Goal: Information Seeking & Learning: Learn about a topic

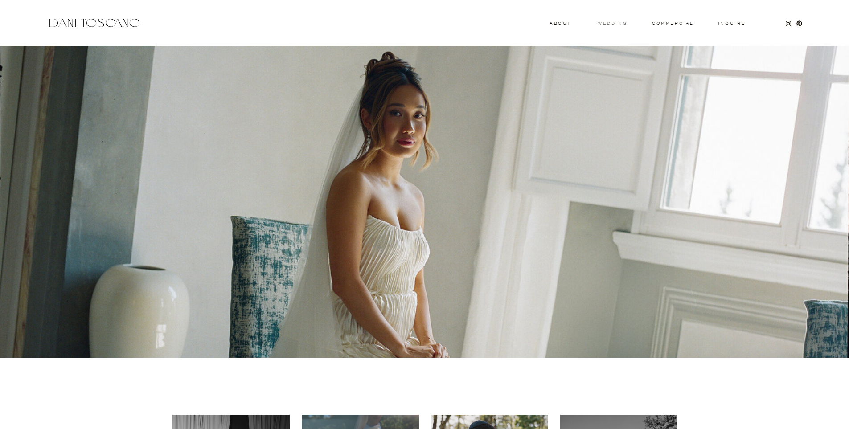
click at [614, 25] on h3 "wedding" at bounding box center [612, 22] width 29 height 3
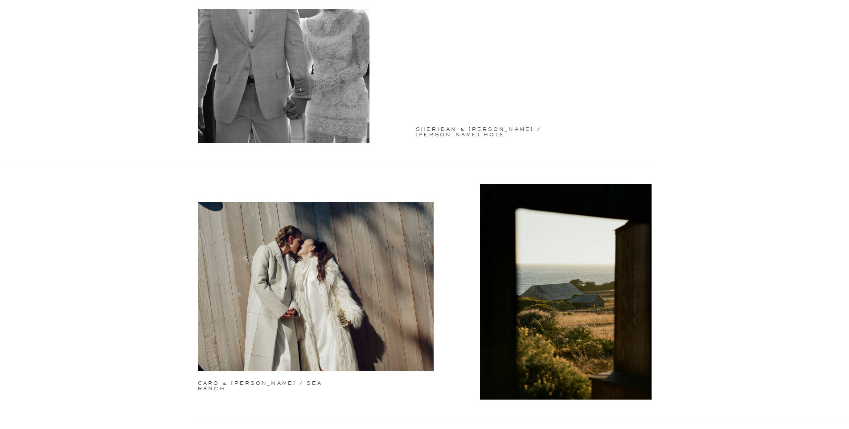
scroll to position [830, 0]
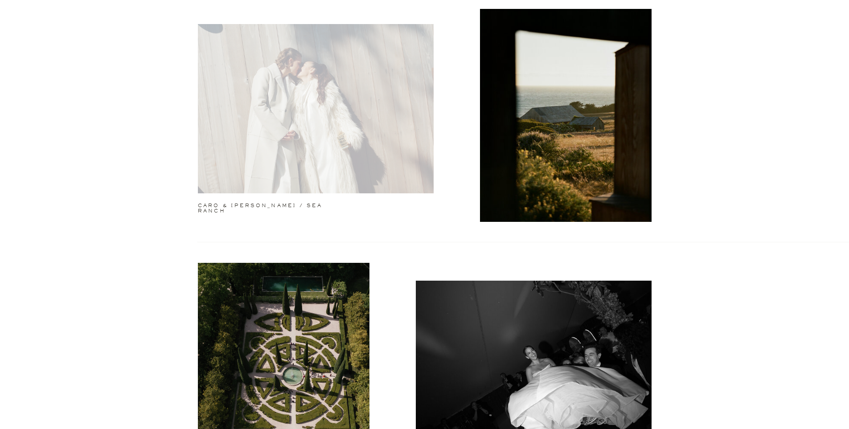
click at [338, 66] on div at bounding box center [316, 108] width 236 height 169
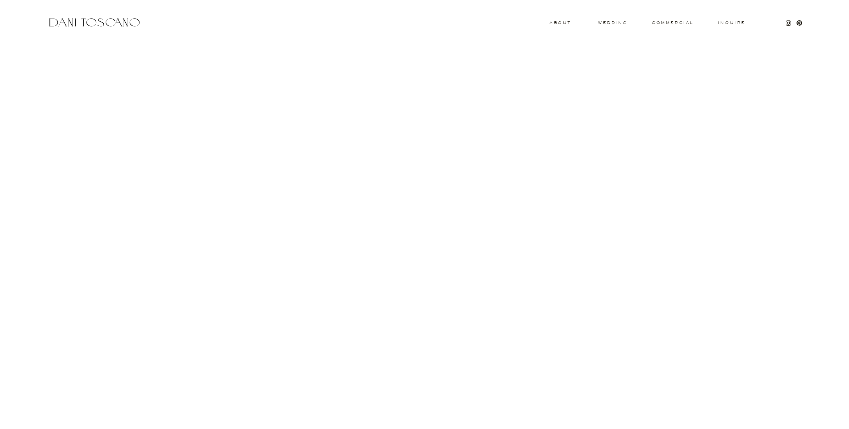
scroll to position [11096, 0]
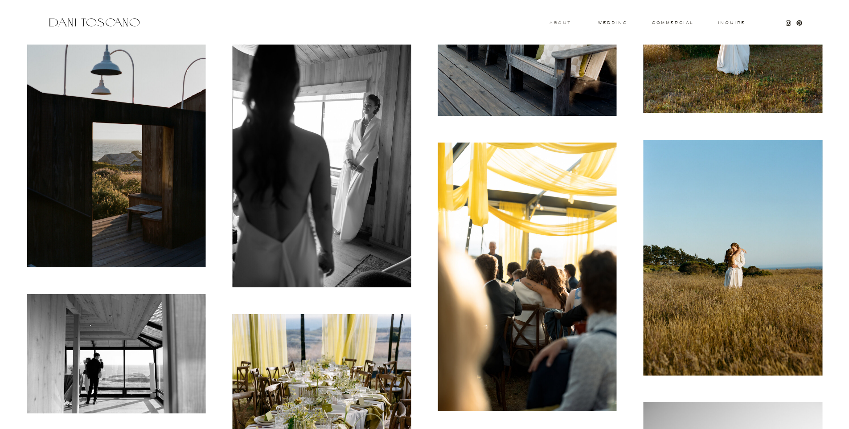
click at [561, 22] on h3 "About" at bounding box center [560, 22] width 20 height 3
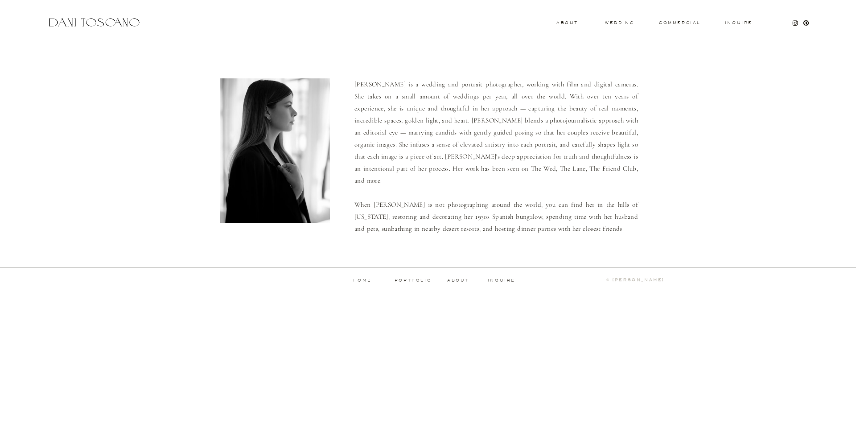
click at [425, 281] on p "portfolio" at bounding box center [413, 281] width 44 height 4
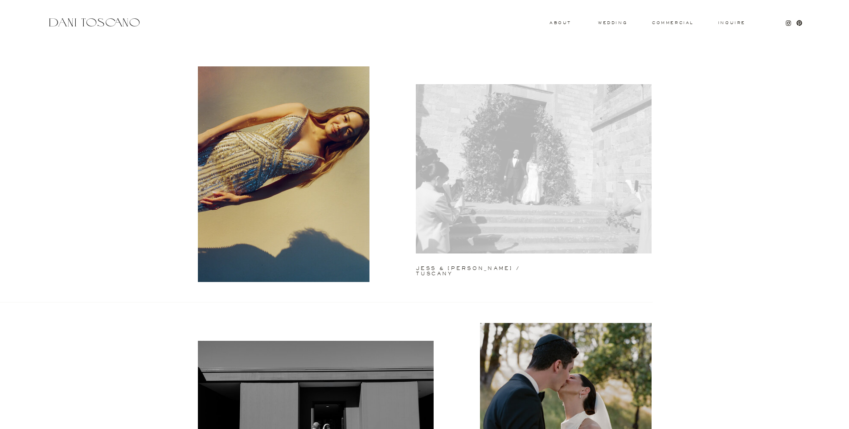
click at [520, 177] on div at bounding box center [534, 168] width 236 height 169
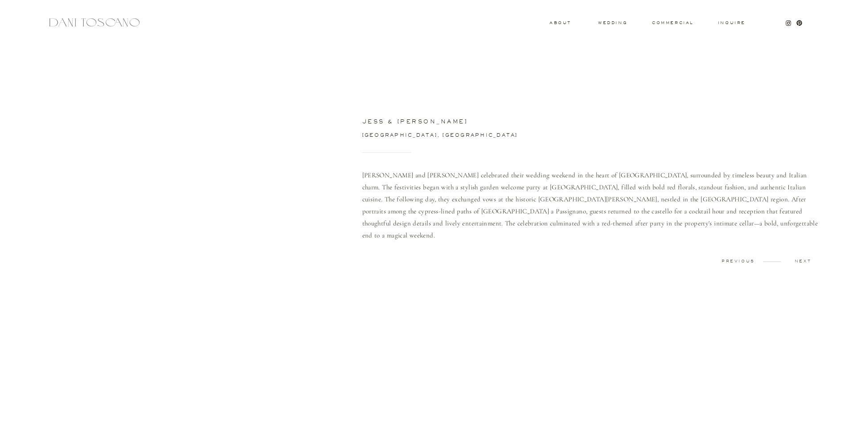
click at [283, 187] on div at bounding box center [180, 168] width 294 height 191
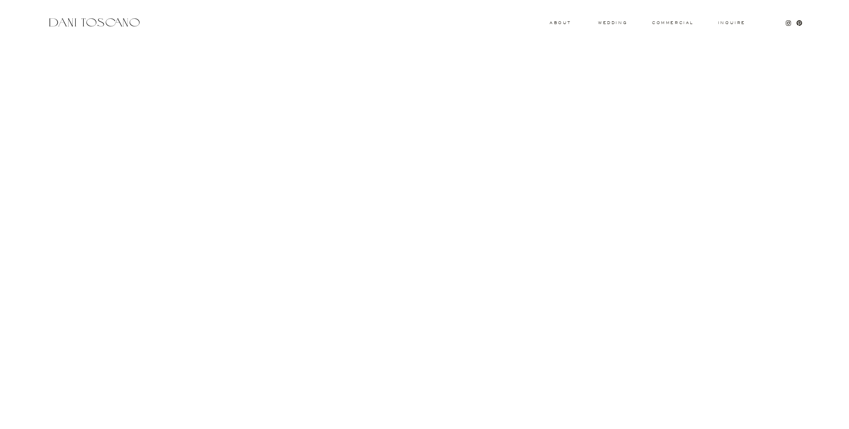
scroll to position [4346, 0]
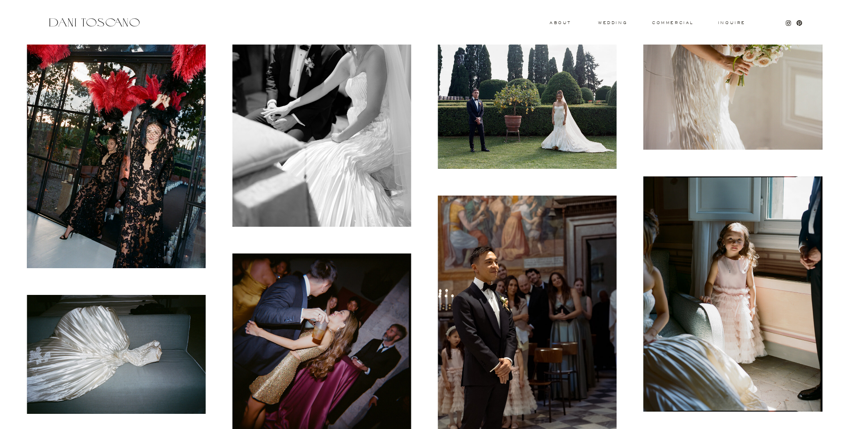
click at [763, 248] on img at bounding box center [733, 294] width 179 height 235
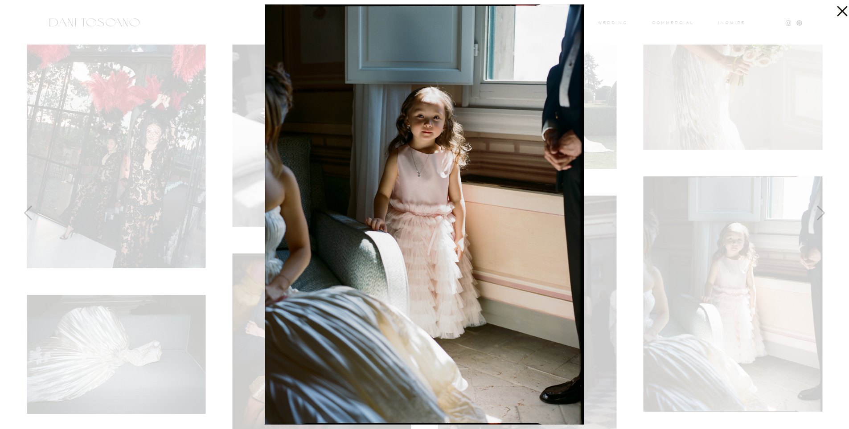
click at [843, 12] on icon at bounding box center [842, 11] width 10 height 10
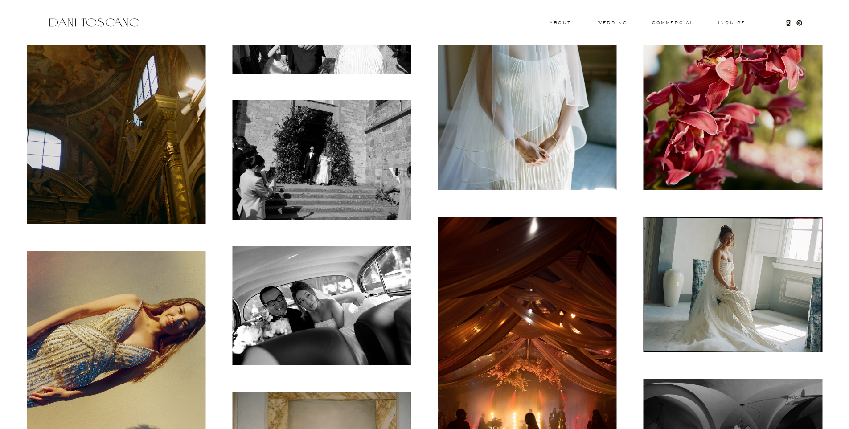
scroll to position [0, 0]
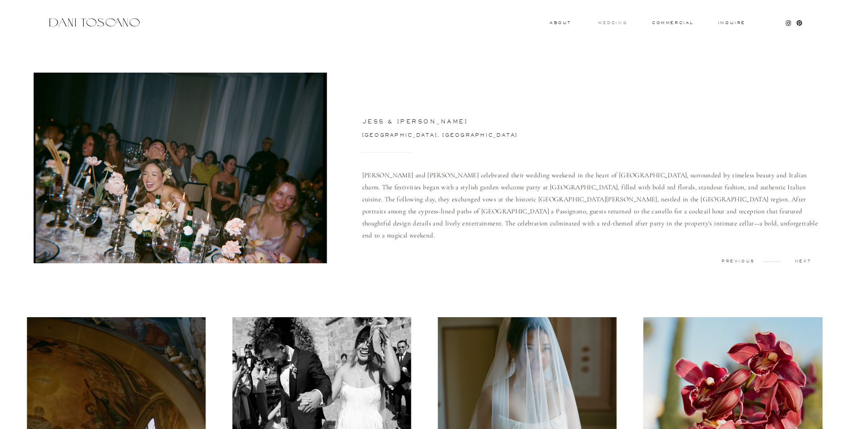
click at [622, 21] on h3 "wedding" at bounding box center [612, 22] width 29 height 3
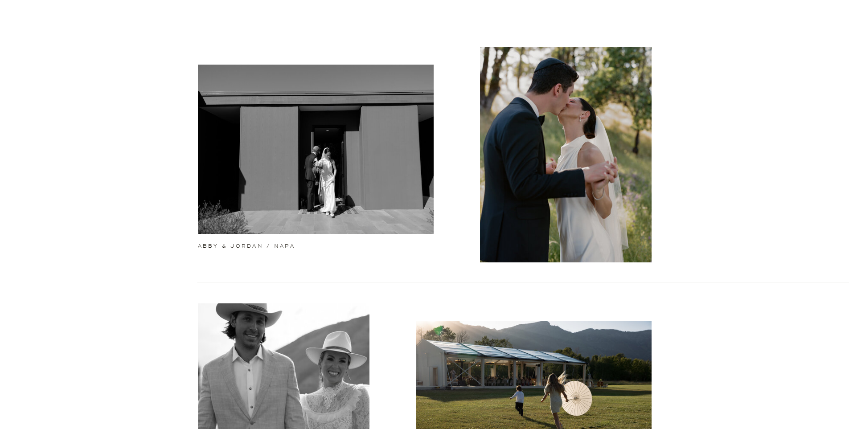
scroll to position [277, 0]
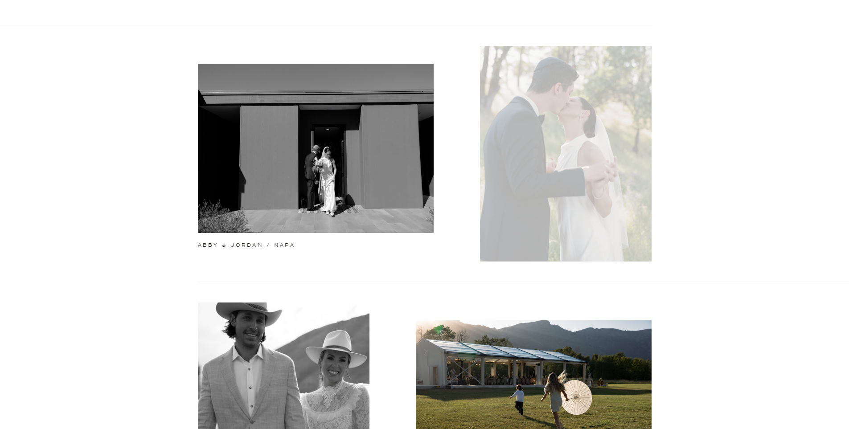
click at [585, 152] on div at bounding box center [566, 154] width 172 height 216
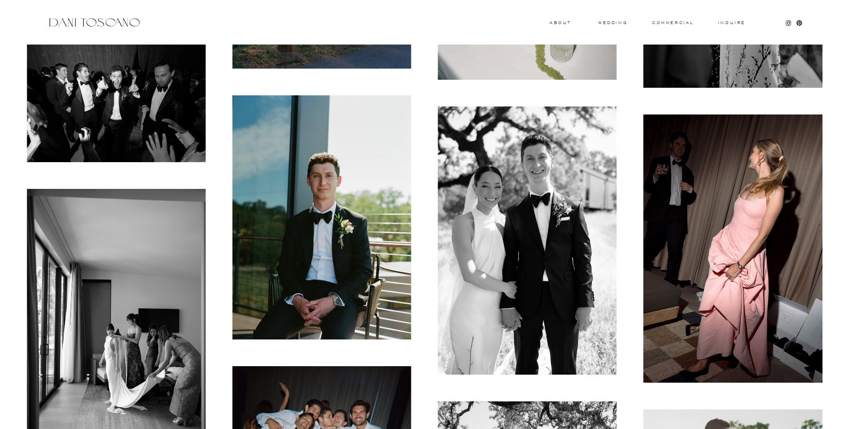
scroll to position [3312, 0]
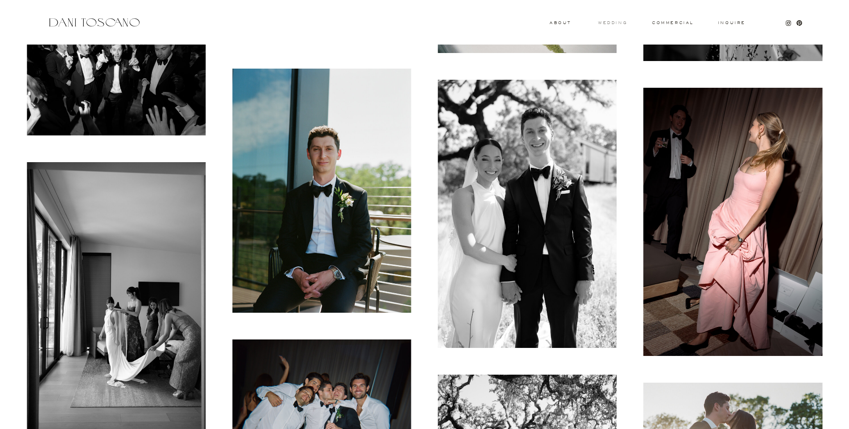
click at [620, 22] on h3 "wedding" at bounding box center [612, 22] width 29 height 3
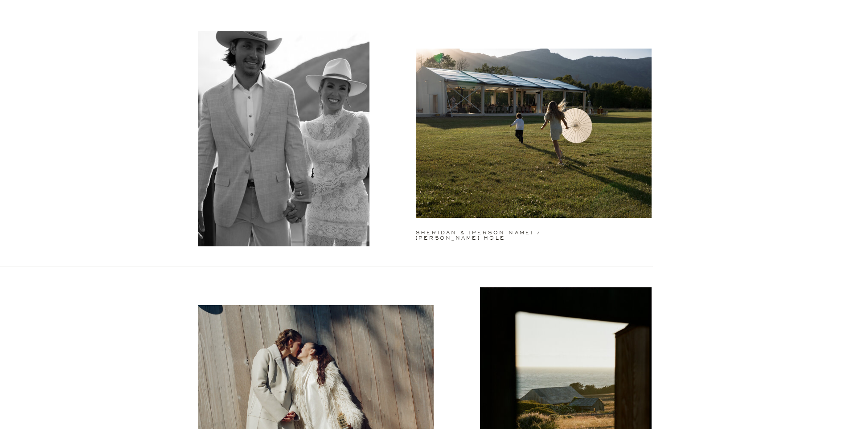
scroll to position [550, 0]
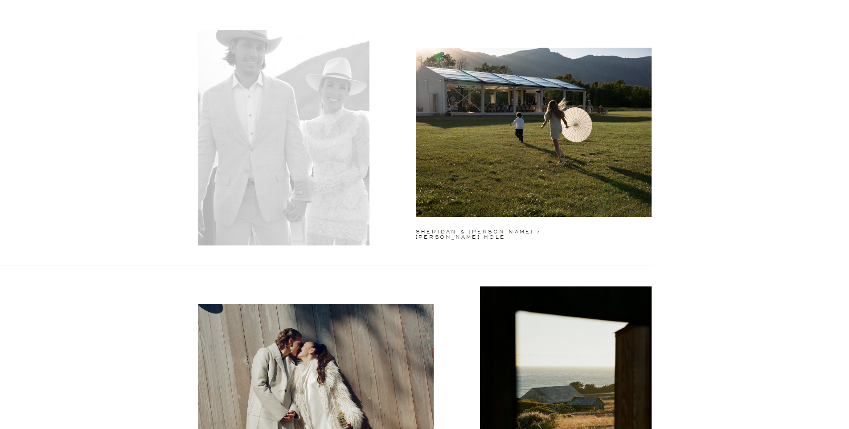
click at [288, 143] on div at bounding box center [284, 138] width 172 height 216
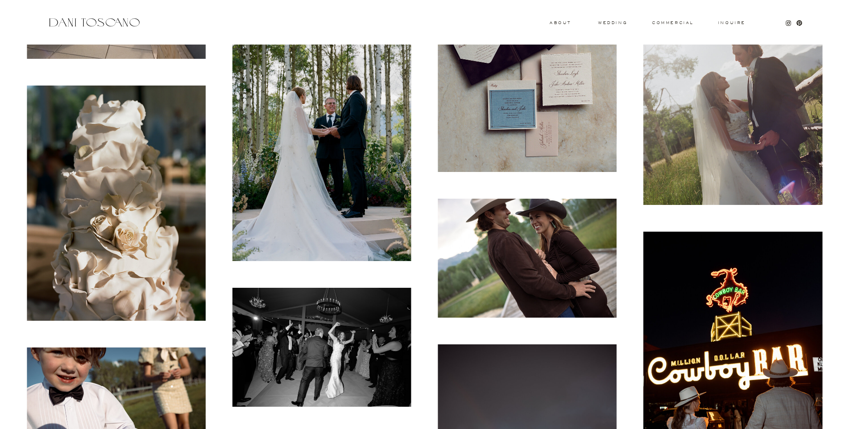
scroll to position [856, 0]
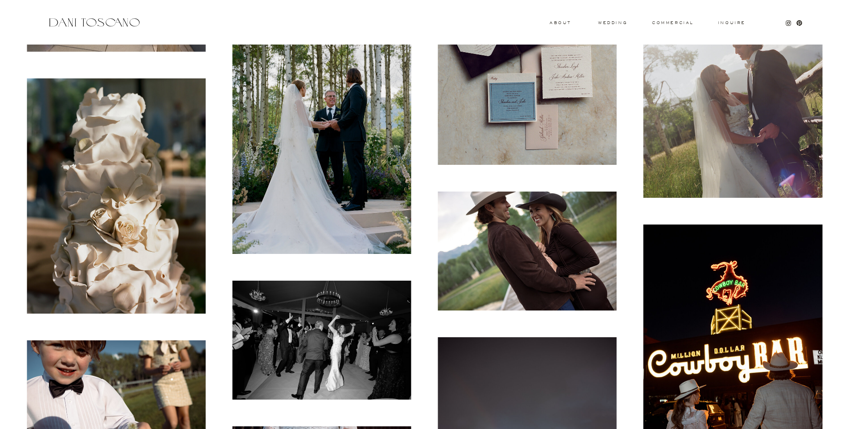
click at [572, 76] on img at bounding box center [527, 47] width 179 height 235
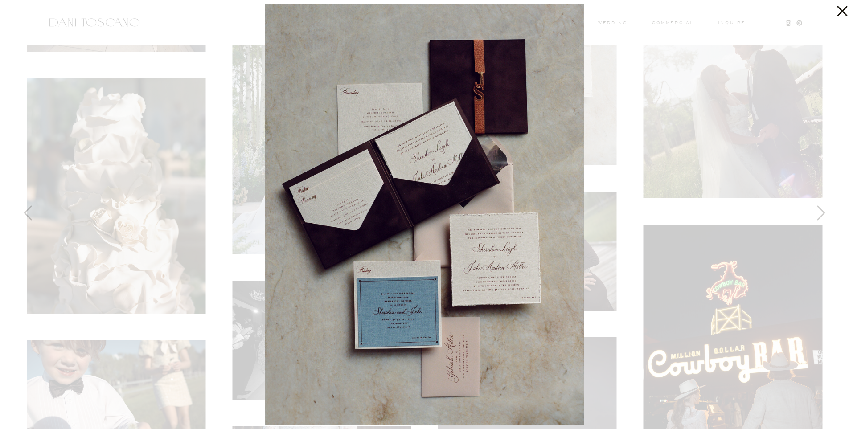
click at [842, 10] on icon at bounding box center [842, 11] width 10 height 10
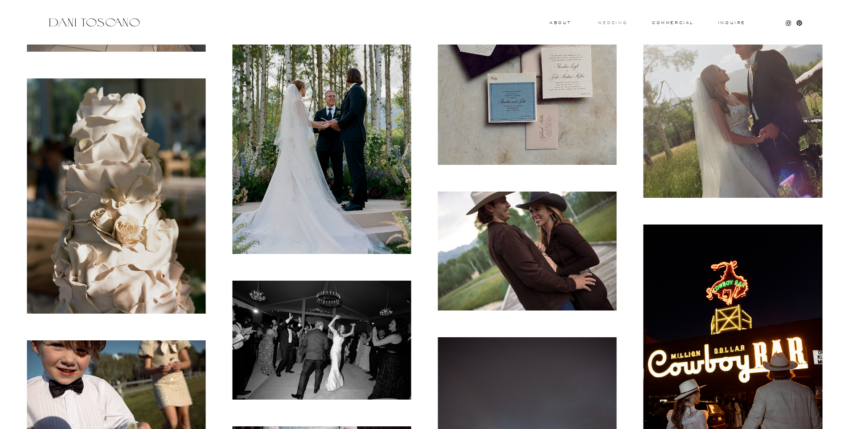
click at [599, 21] on h3 "wedding" at bounding box center [612, 22] width 29 height 3
